Goal: Information Seeking & Learning: Learn about a topic

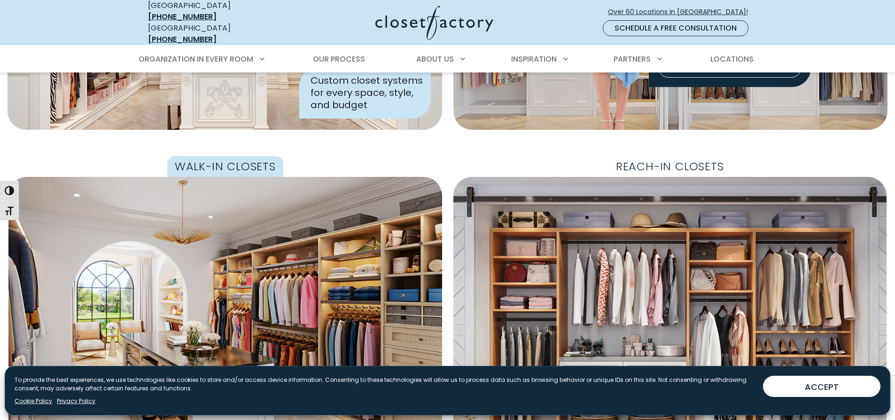
scroll to position [384, 0]
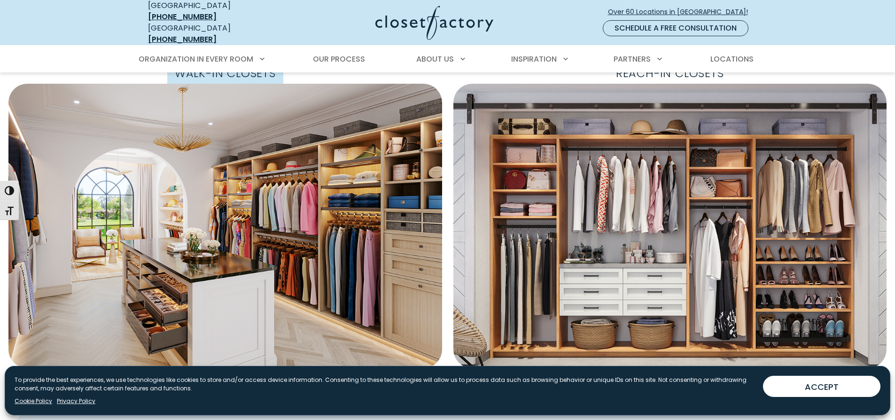
click at [239, 162] on link "Walk-In Closets" at bounding box center [225, 215] width 434 height 305
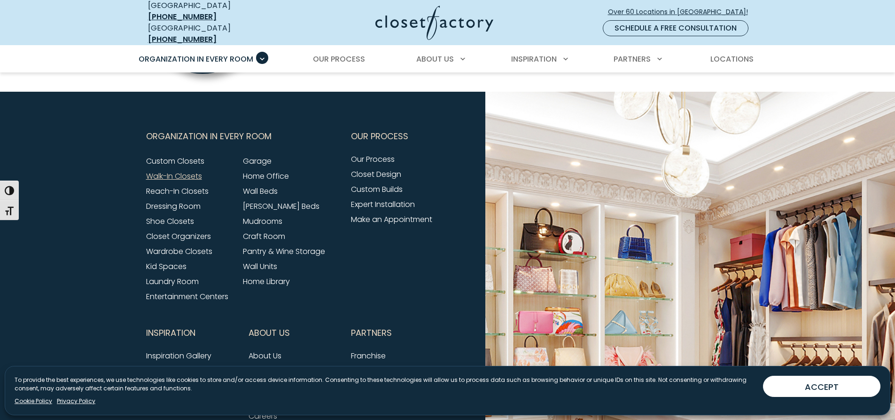
scroll to position [2961, 0]
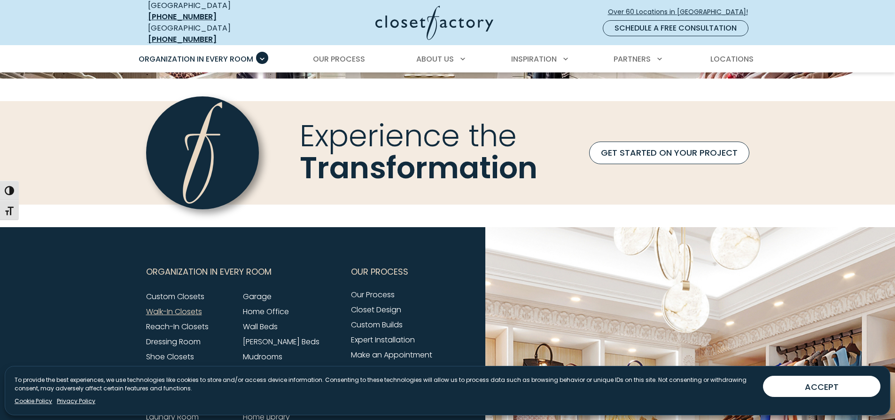
click at [679, 157] on link "GET STARTED ON YOUR PROJECT" at bounding box center [669, 152] width 160 height 23
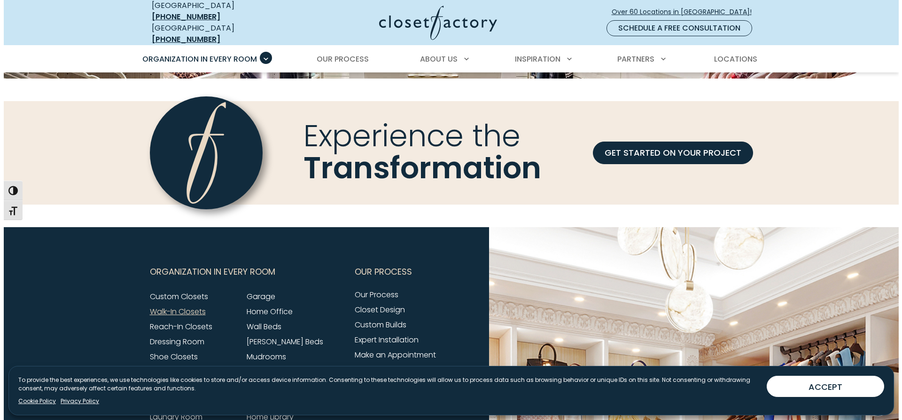
scroll to position [2961, 0]
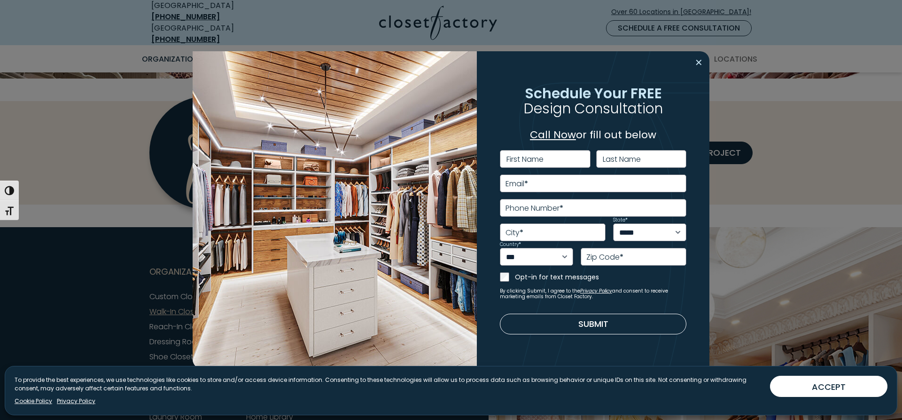
click at [700, 64] on button "Close modal" at bounding box center [699, 62] width 14 height 15
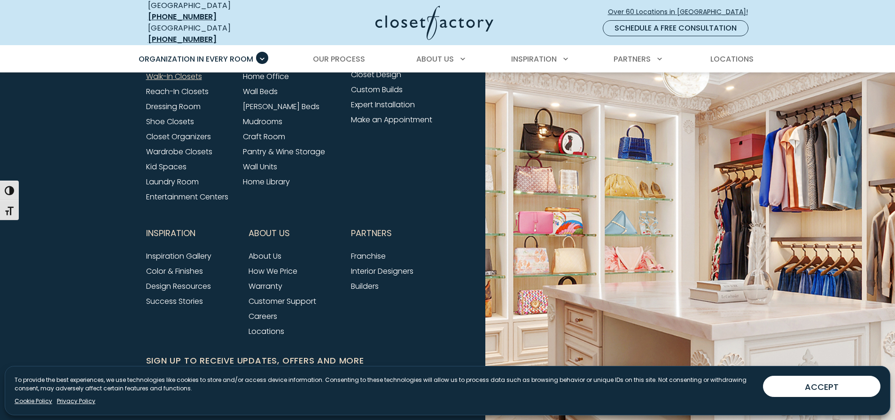
scroll to position [3278, 0]
